Goal: Check status: Check status

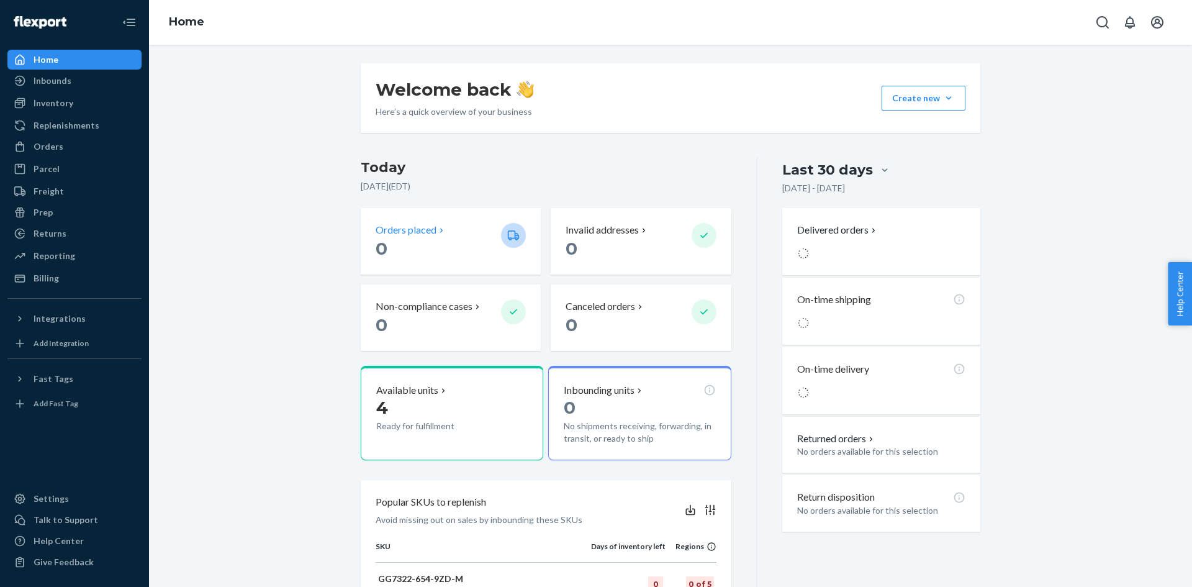
click at [464, 242] on p "0" at bounding box center [433, 248] width 115 height 22
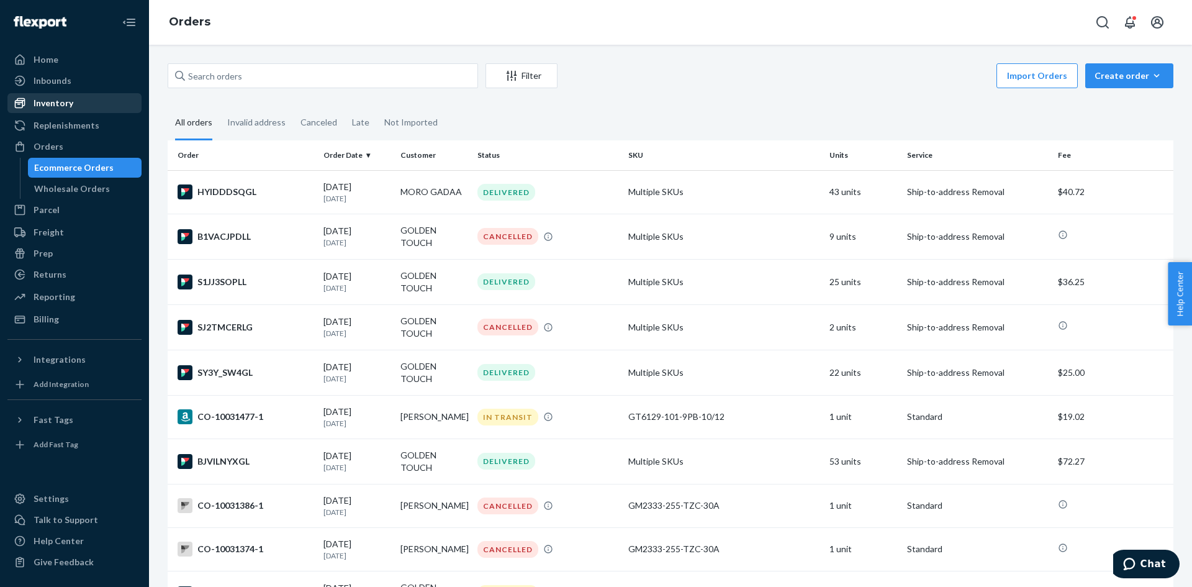
click at [65, 107] on div "Inventory" at bounding box center [54, 103] width 40 height 12
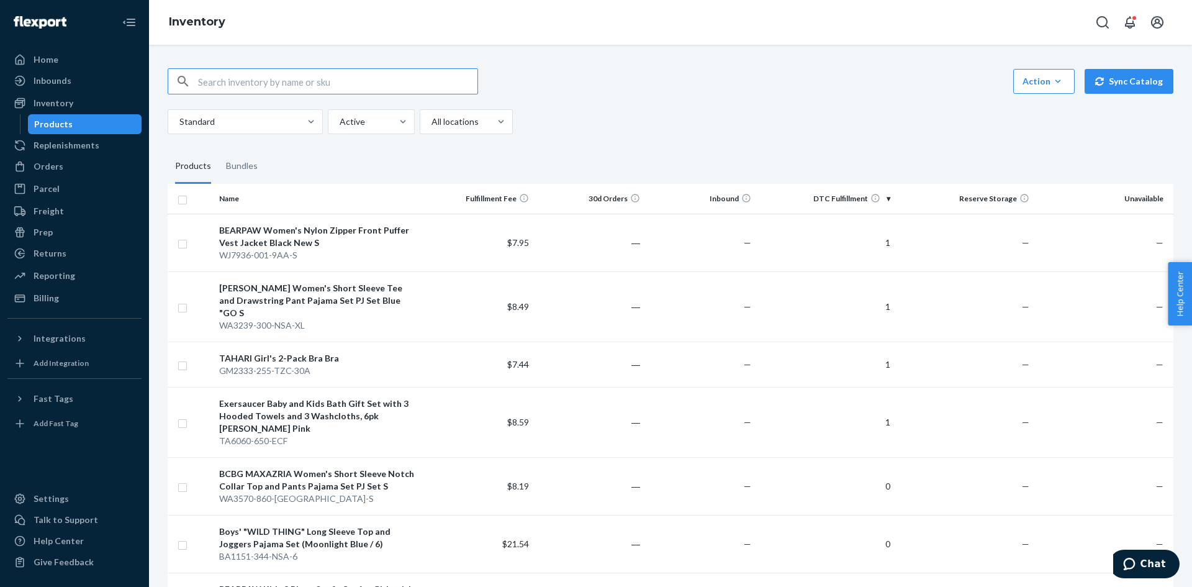
type input "112-1260906-1831440"
drag, startPoint x: 317, startPoint y: 87, endPoint x: 120, endPoint y: 78, distance: 197.0
click at [120, 78] on div "Home Inbounds Shipping Plans Problems Inventory Products Replenishments Orders …" at bounding box center [596, 293] width 1192 height 587
paste input "5013912"
type input "5013912"
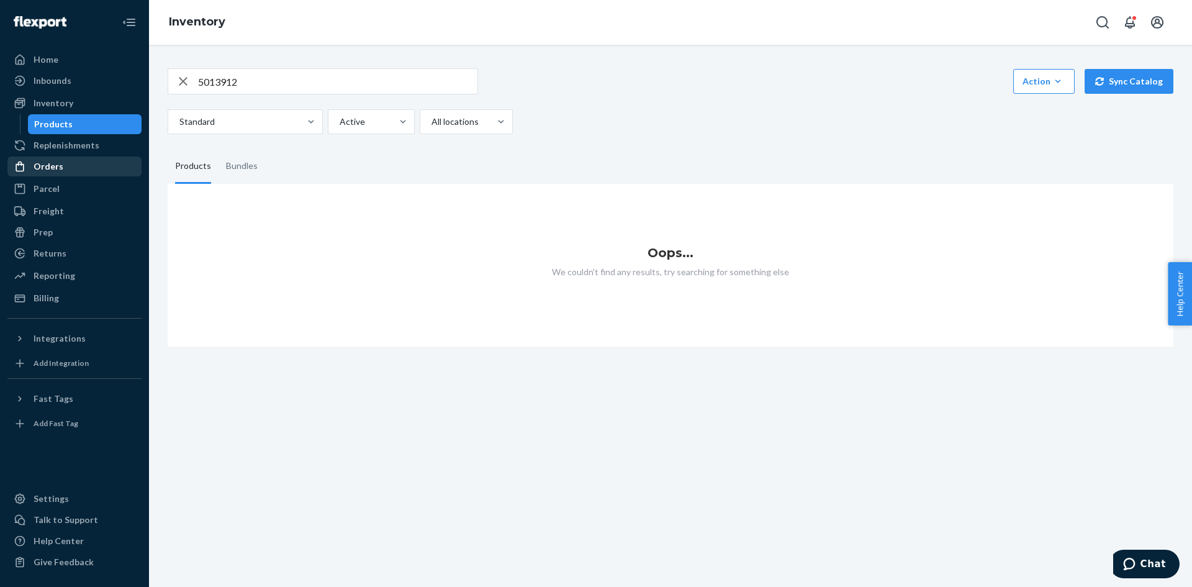
click at [77, 166] on div "Orders" at bounding box center [75, 166] width 132 height 17
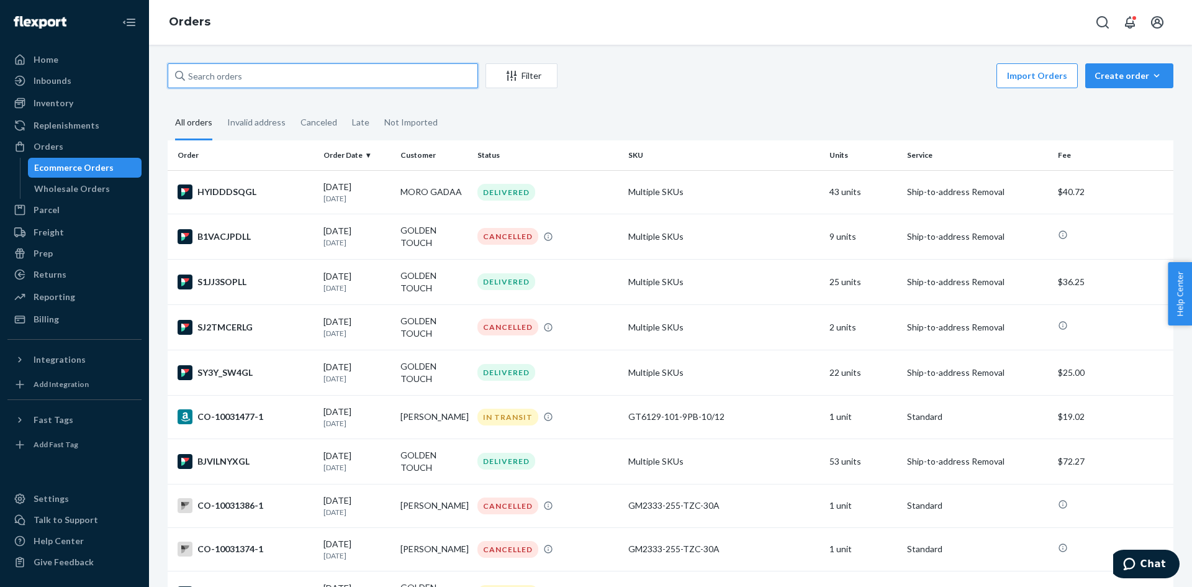
paste input "5013912"
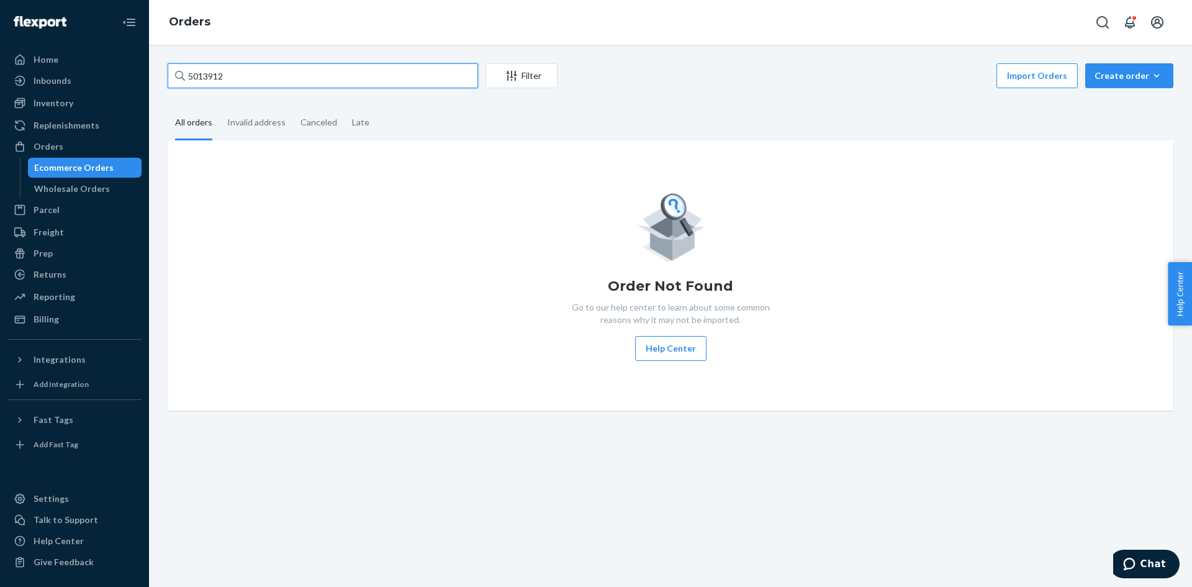
type input "5013912"
click at [68, 163] on div "Ecommerce Orders" at bounding box center [73, 167] width 79 height 12
drag, startPoint x: 286, startPoint y: 81, endPoint x: -11, endPoint y: 93, distance: 296.4
click at [0, 93] on html "Home Inbounds Shipping Plans Problems Inventory Products Replenishments Orders …" at bounding box center [596, 293] width 1192 height 587
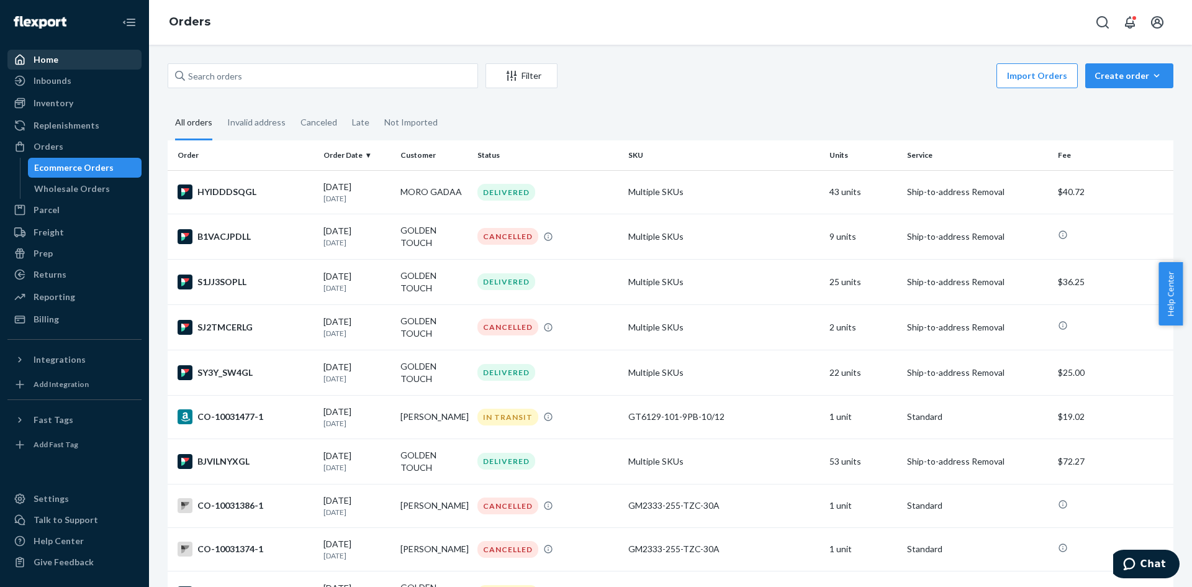
click at [42, 68] on link "Home" at bounding box center [74, 60] width 134 height 20
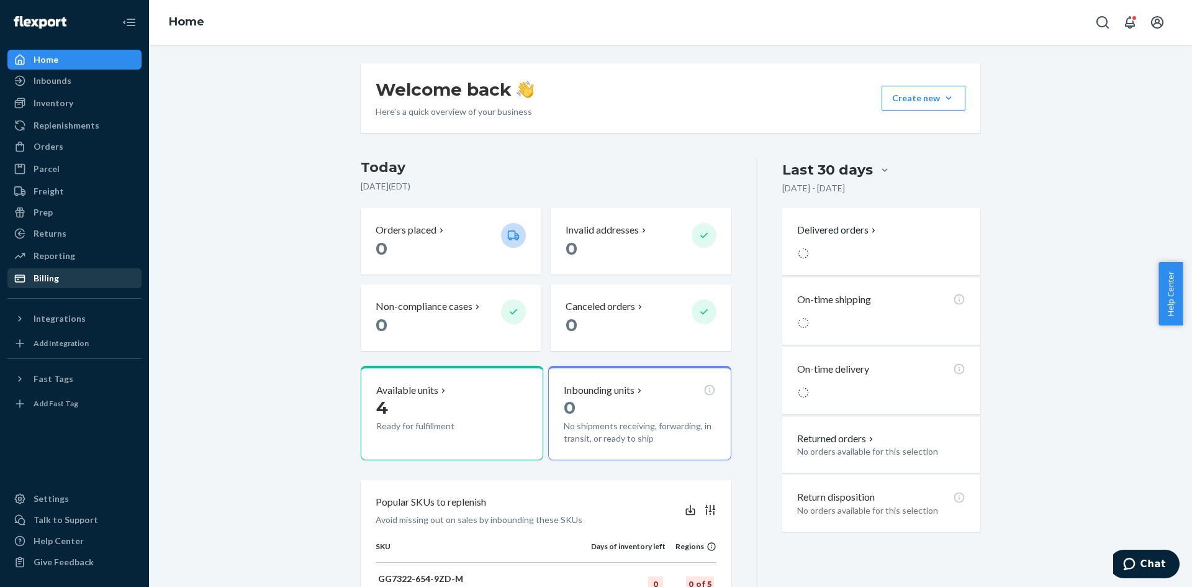
click at [54, 272] on div "Billing" at bounding box center [46, 278] width 25 height 12
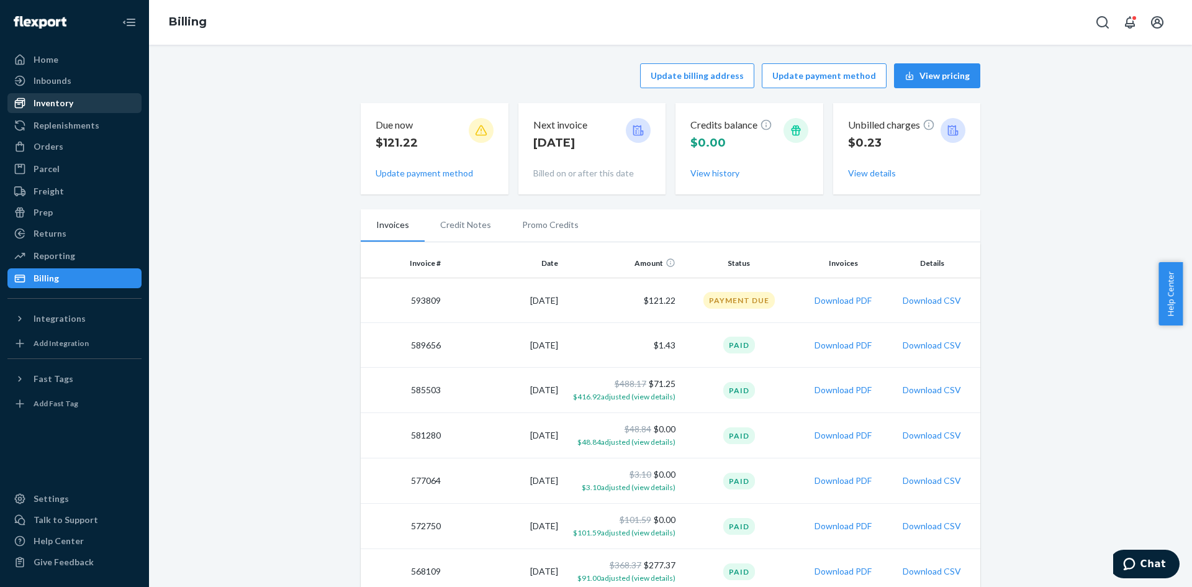
click at [55, 104] on div "Inventory" at bounding box center [54, 103] width 40 height 12
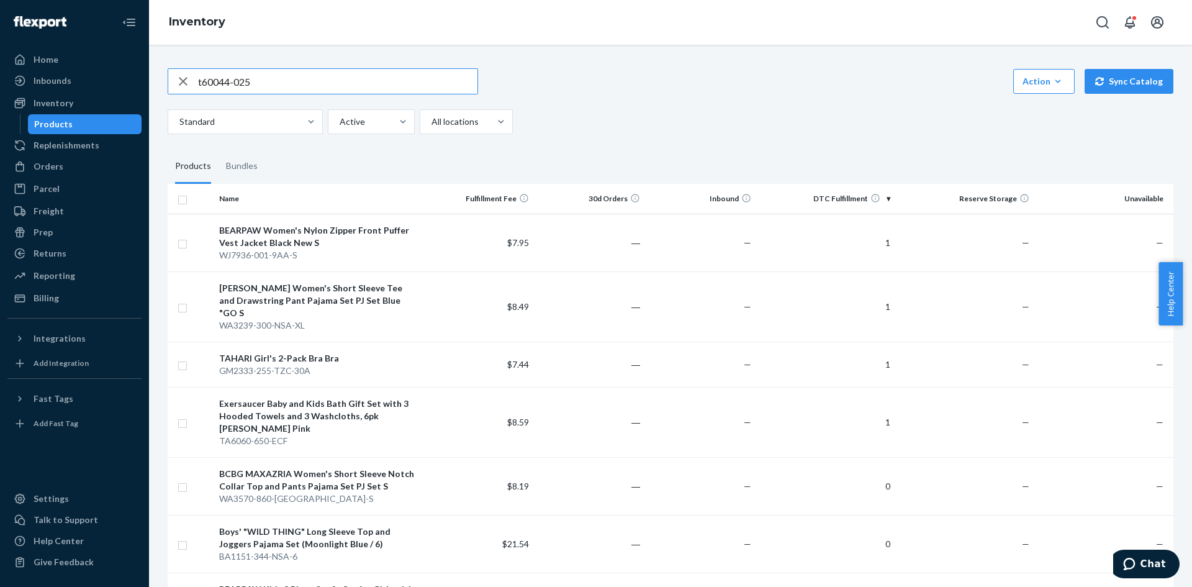
type input "t60044-025"
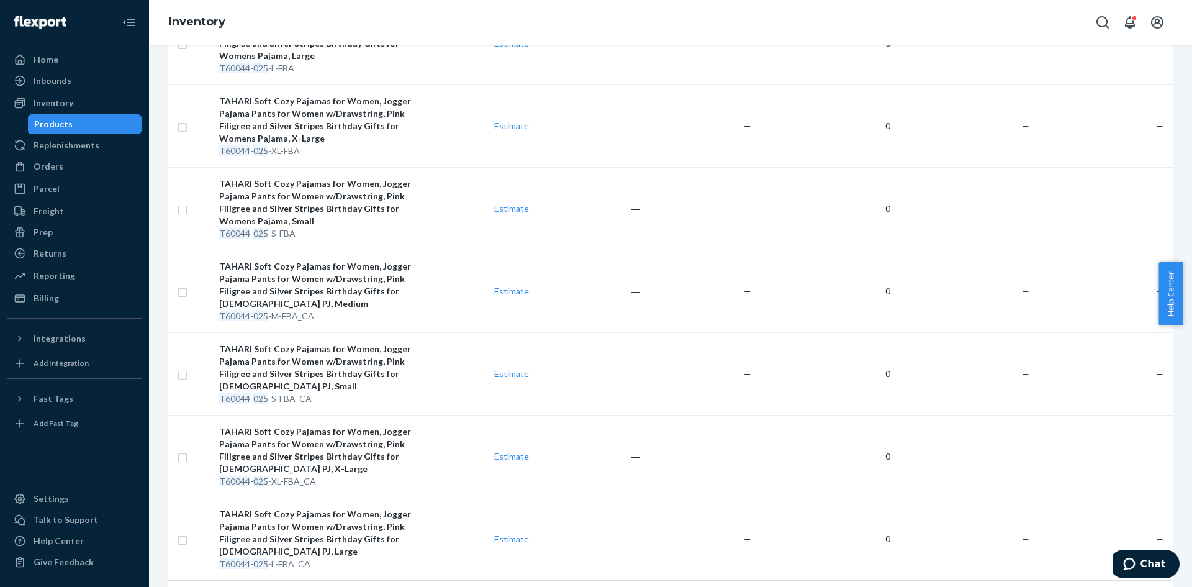
scroll to position [641, 0]
